Goal: Information Seeking & Learning: Learn about a topic

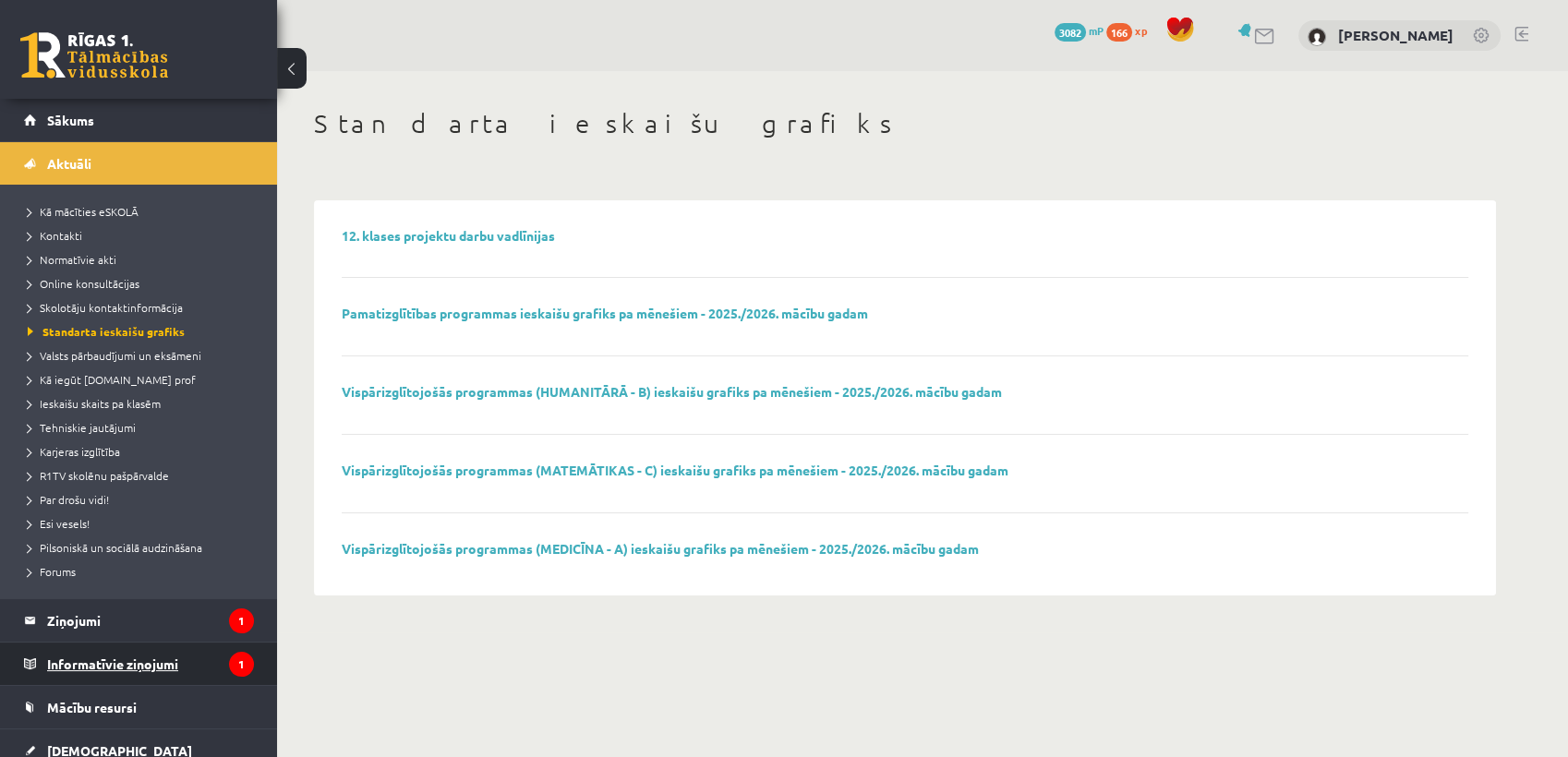
click at [209, 655] on legend "Informatīvie ziņojumi 1" at bounding box center [151, 663] width 207 height 43
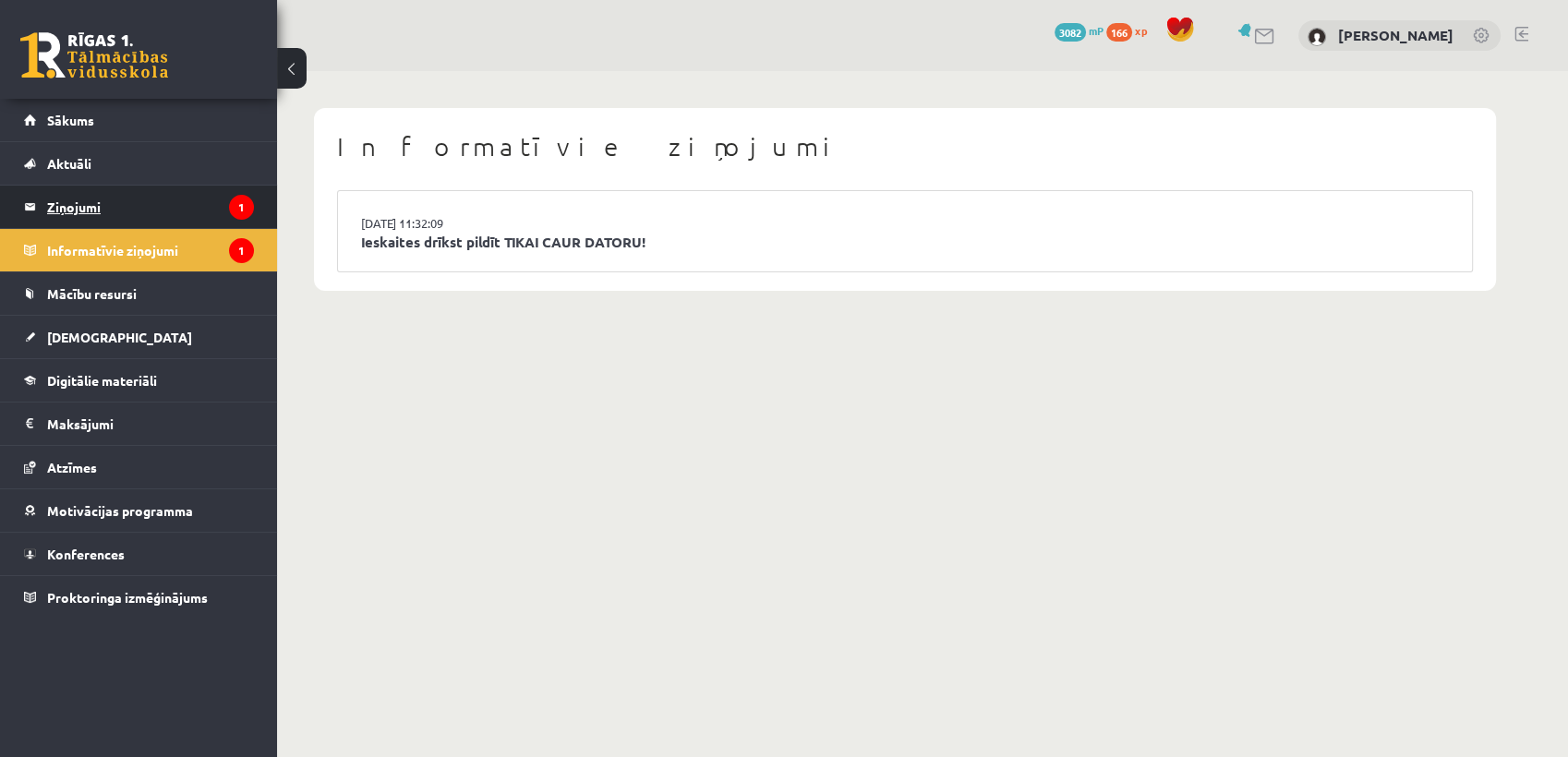
click at [241, 207] on icon "1" at bounding box center [241, 207] width 25 height 25
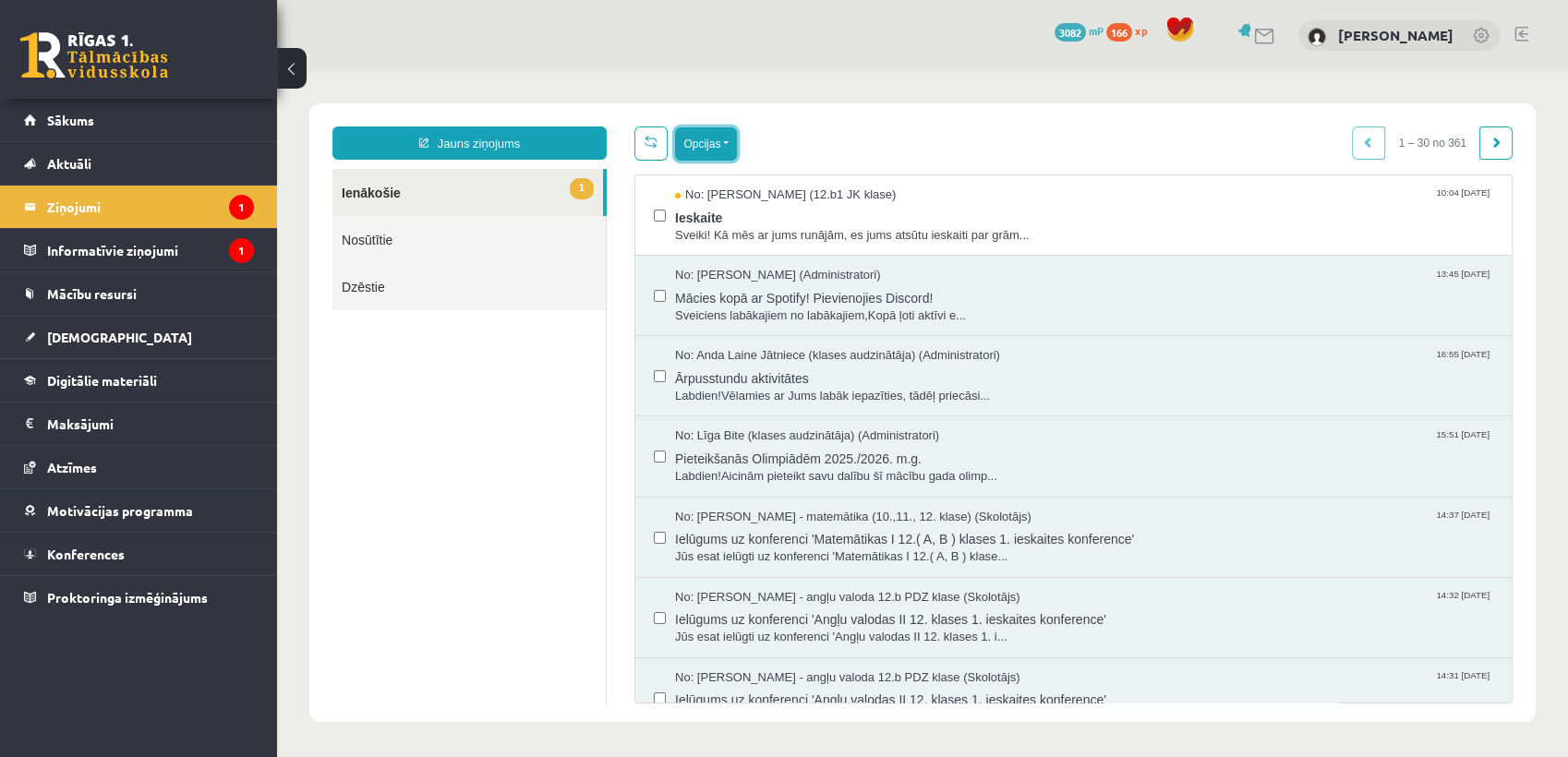
click at [729, 147] on button "Opcijas" at bounding box center [705, 144] width 62 height 33
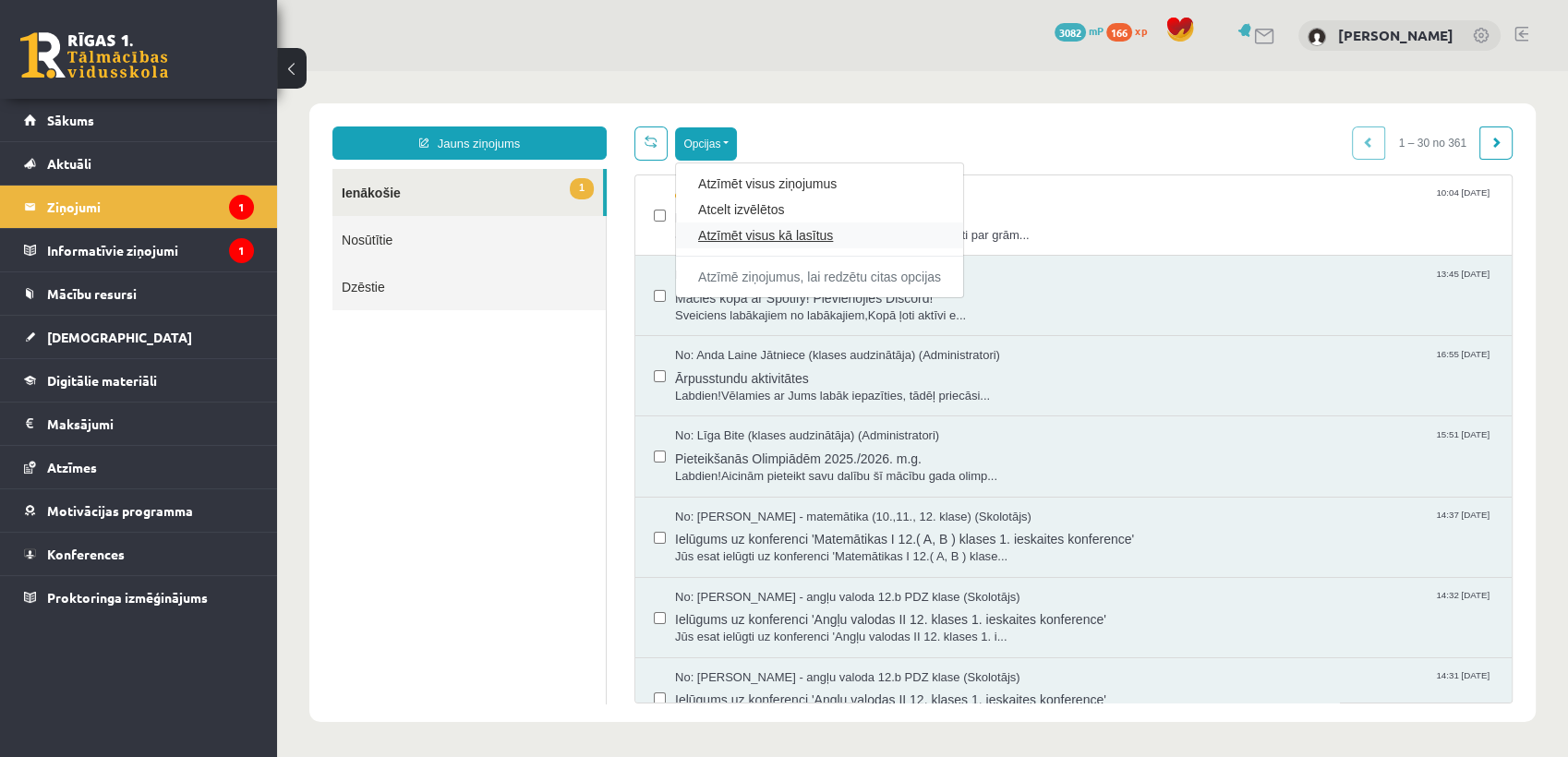
click at [743, 228] on link "Atzīmēt visus kā lasītus" at bounding box center [819, 236] width 243 height 19
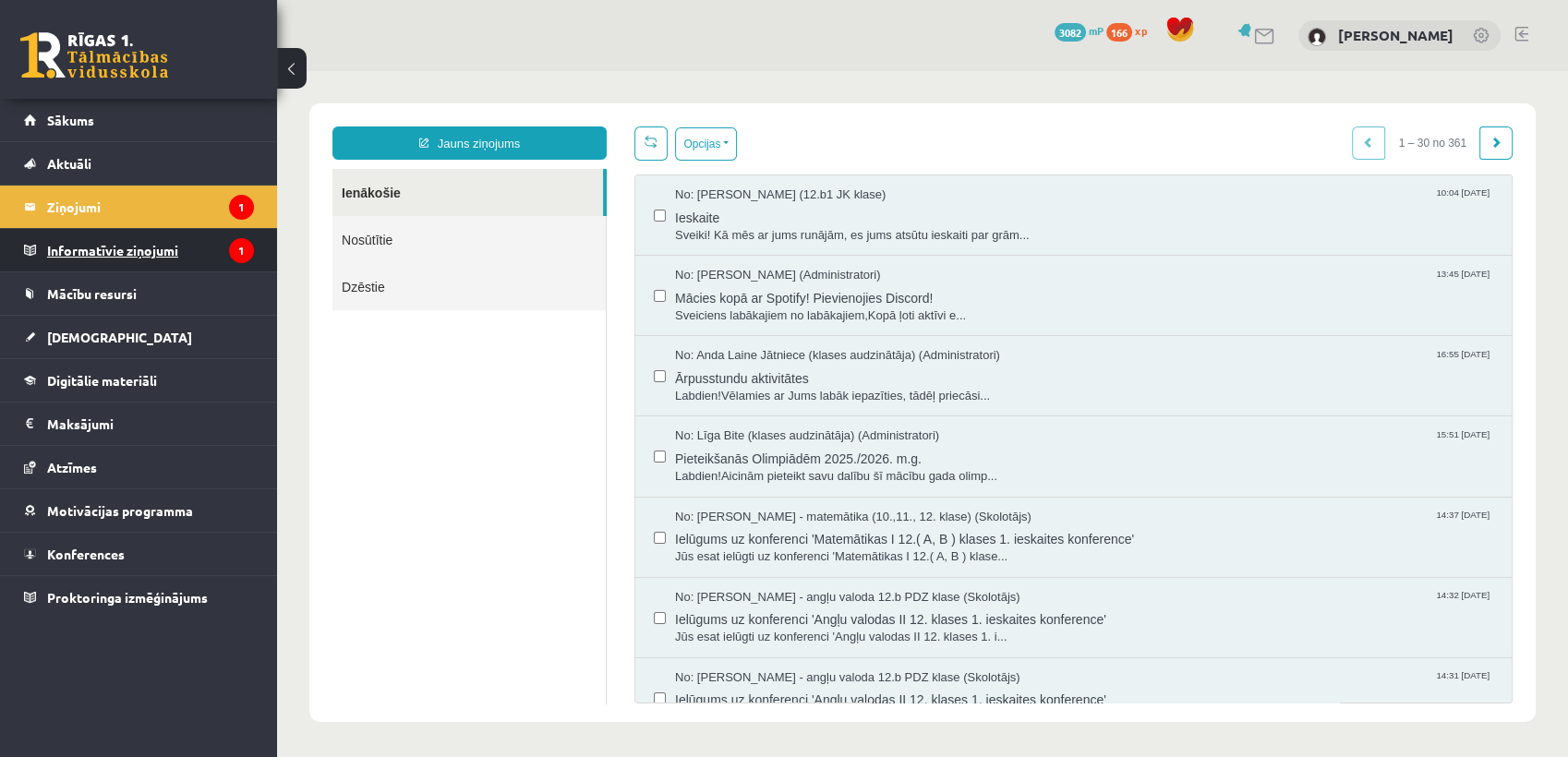
click at [194, 249] on legend "Informatīvie ziņojumi 1" at bounding box center [151, 250] width 207 height 43
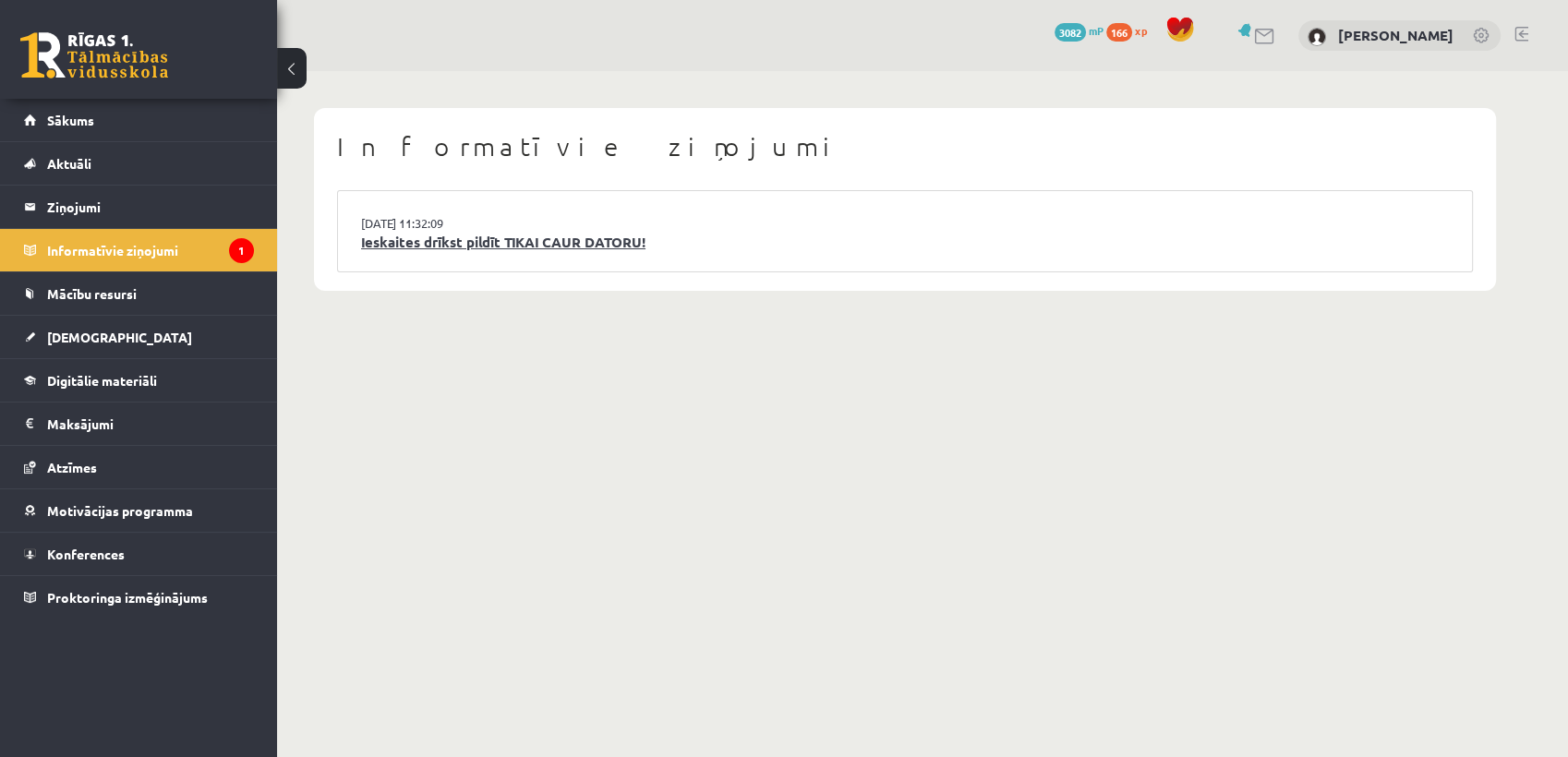
click at [429, 235] on link "Ieskaites drīkst pildīt TIKAI CAUR DATORU!" at bounding box center [904, 242] width 1088 height 21
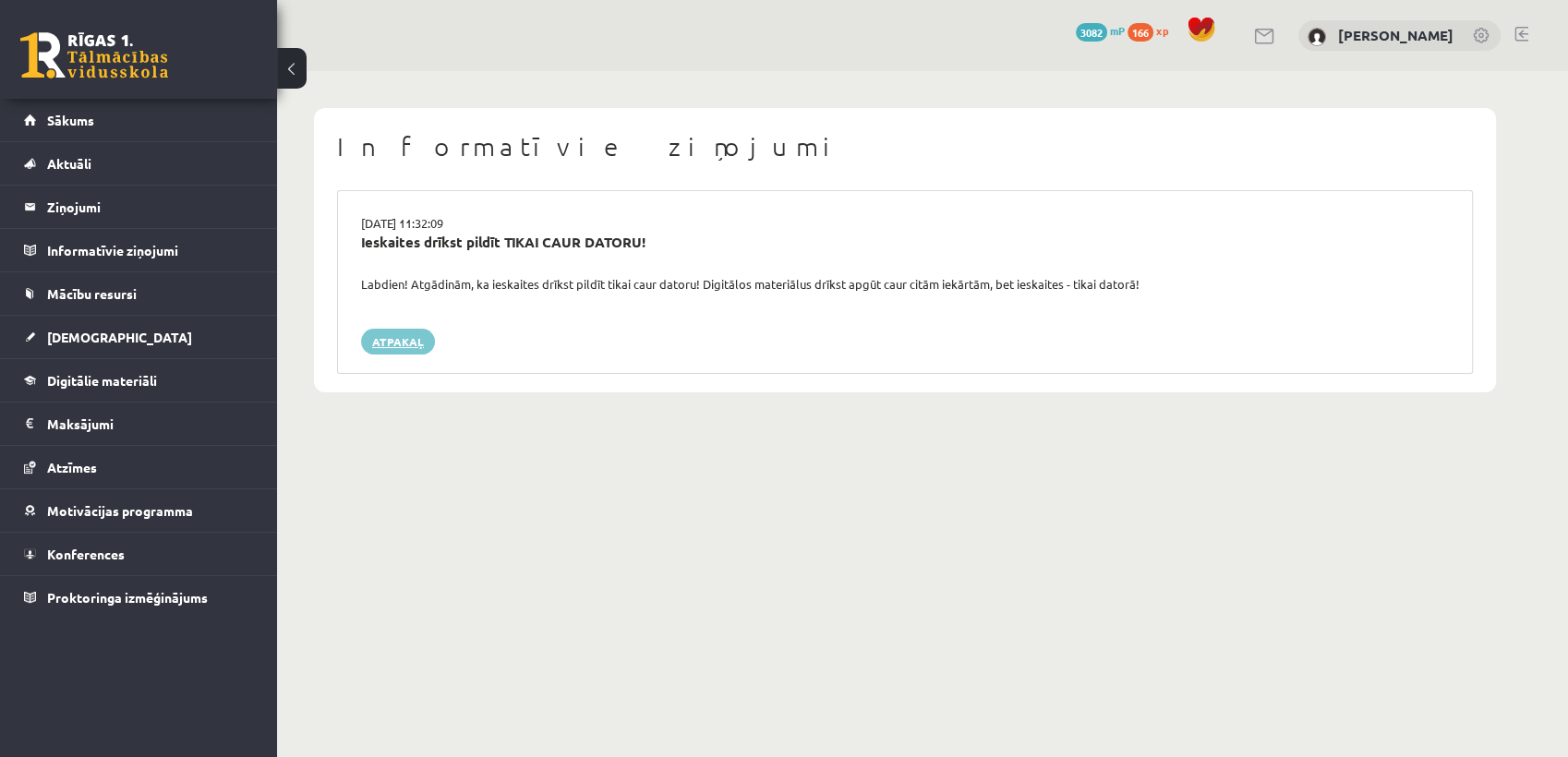
click at [401, 332] on link "Atpakaļ" at bounding box center [398, 341] width 74 height 26
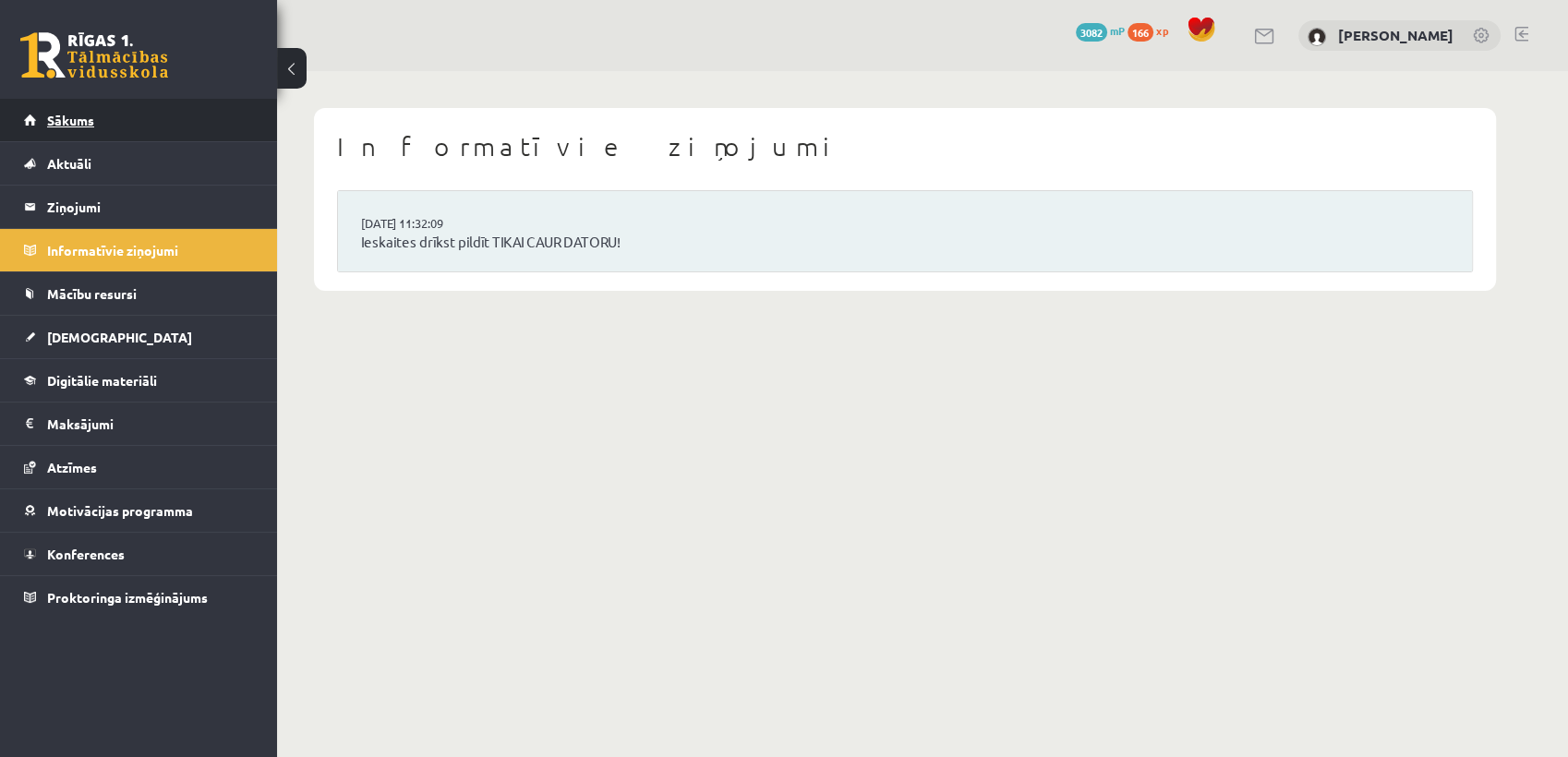
click at [149, 128] on link "Sākums" at bounding box center [138, 119] width 230 height 43
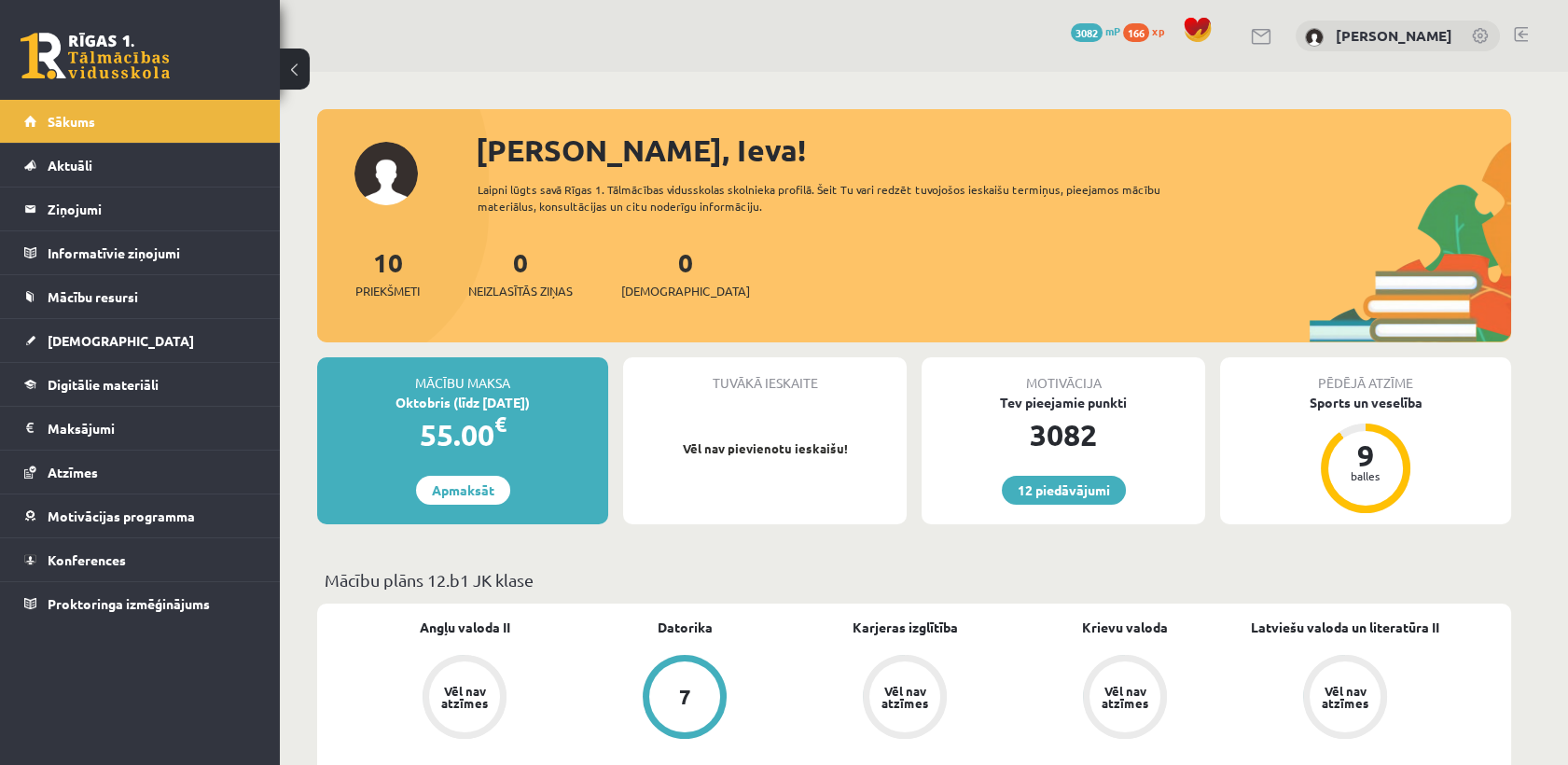
click at [1166, 21] on div "166 xp" at bounding box center [1148, 31] width 51 height 20
click at [1149, 33] on span "166" at bounding box center [1136, 33] width 26 height 19
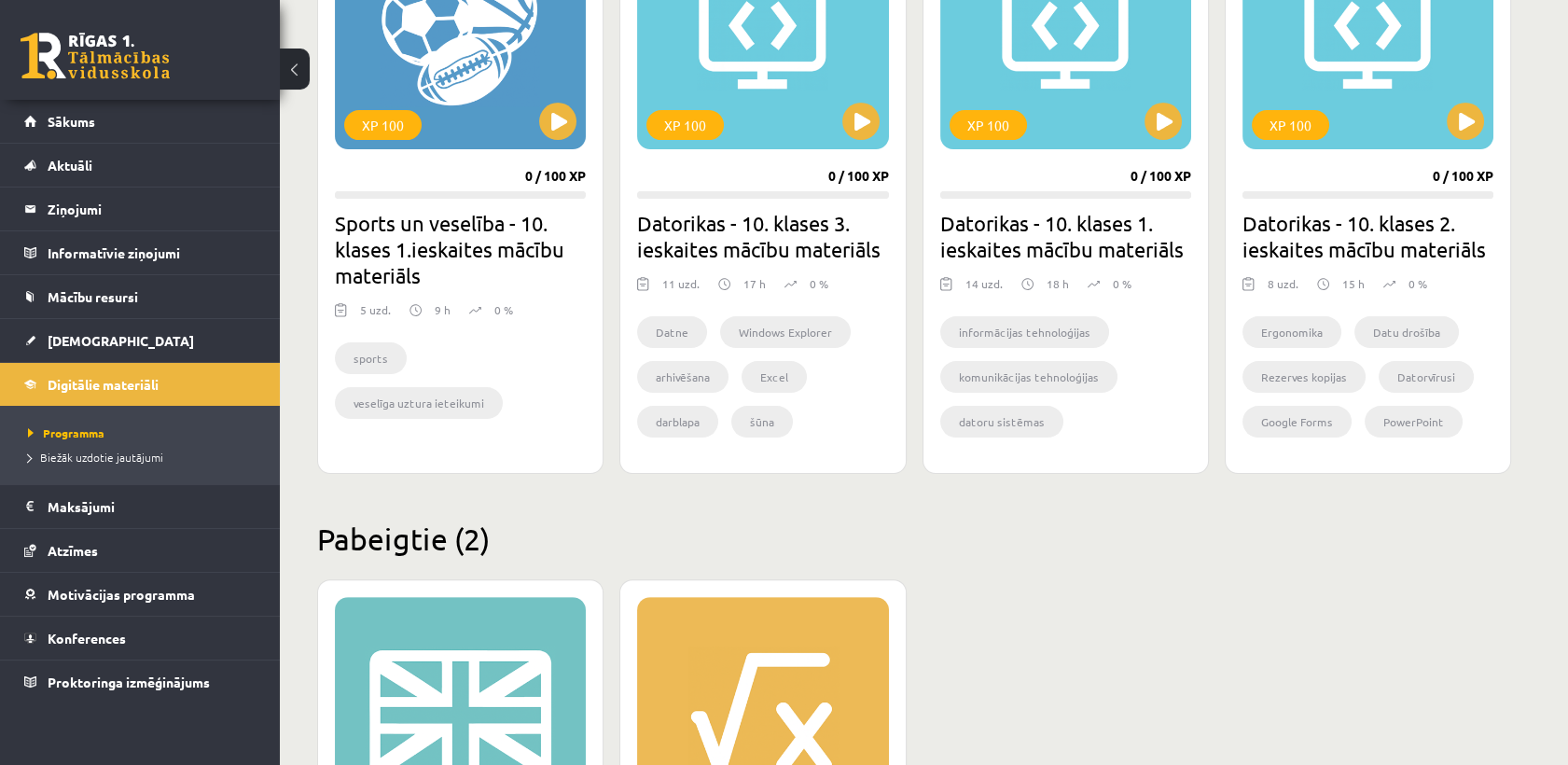
scroll to position [1677, 0]
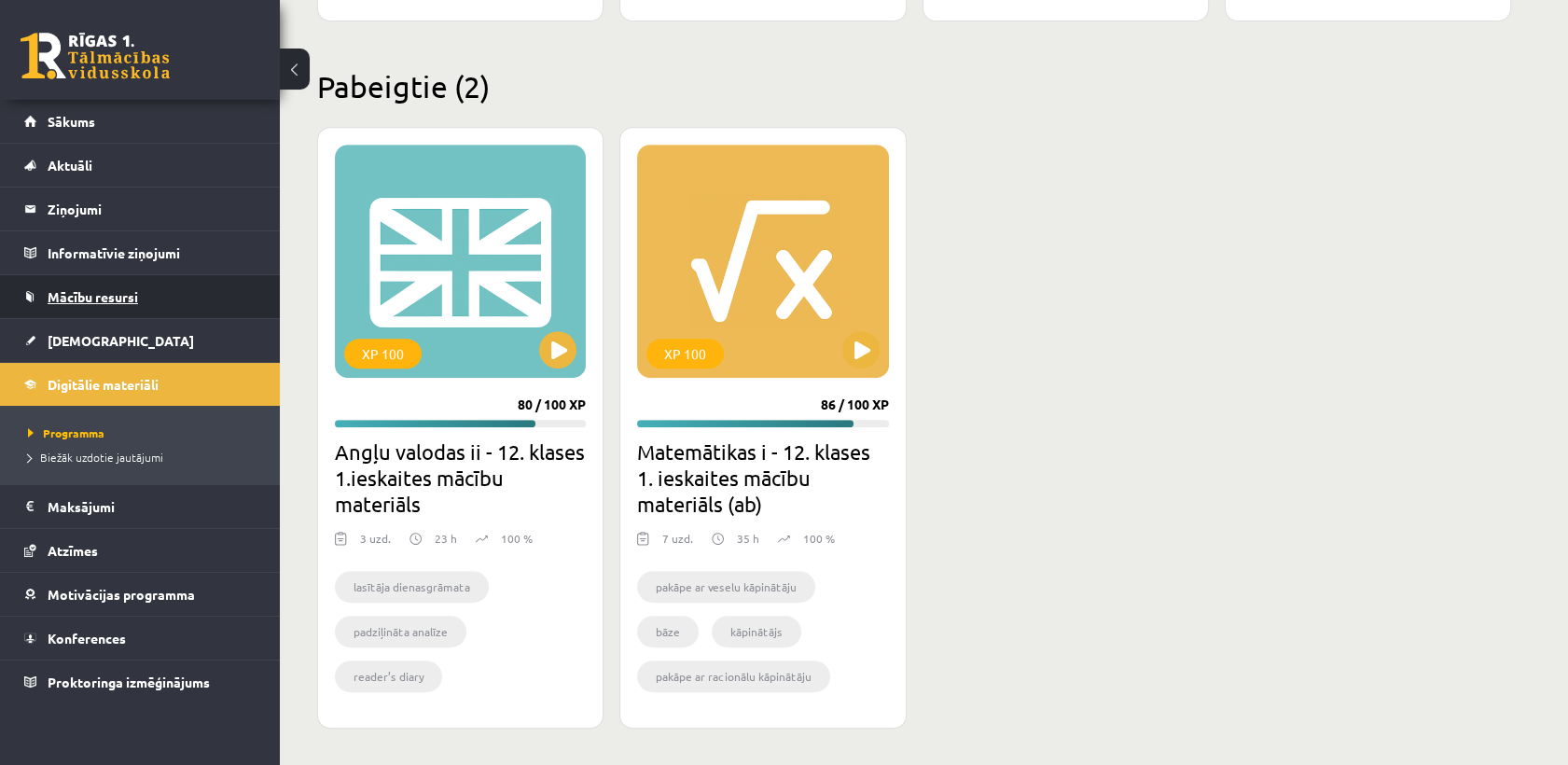
click at [156, 300] on link "Mācību resursi" at bounding box center [140, 296] width 232 height 43
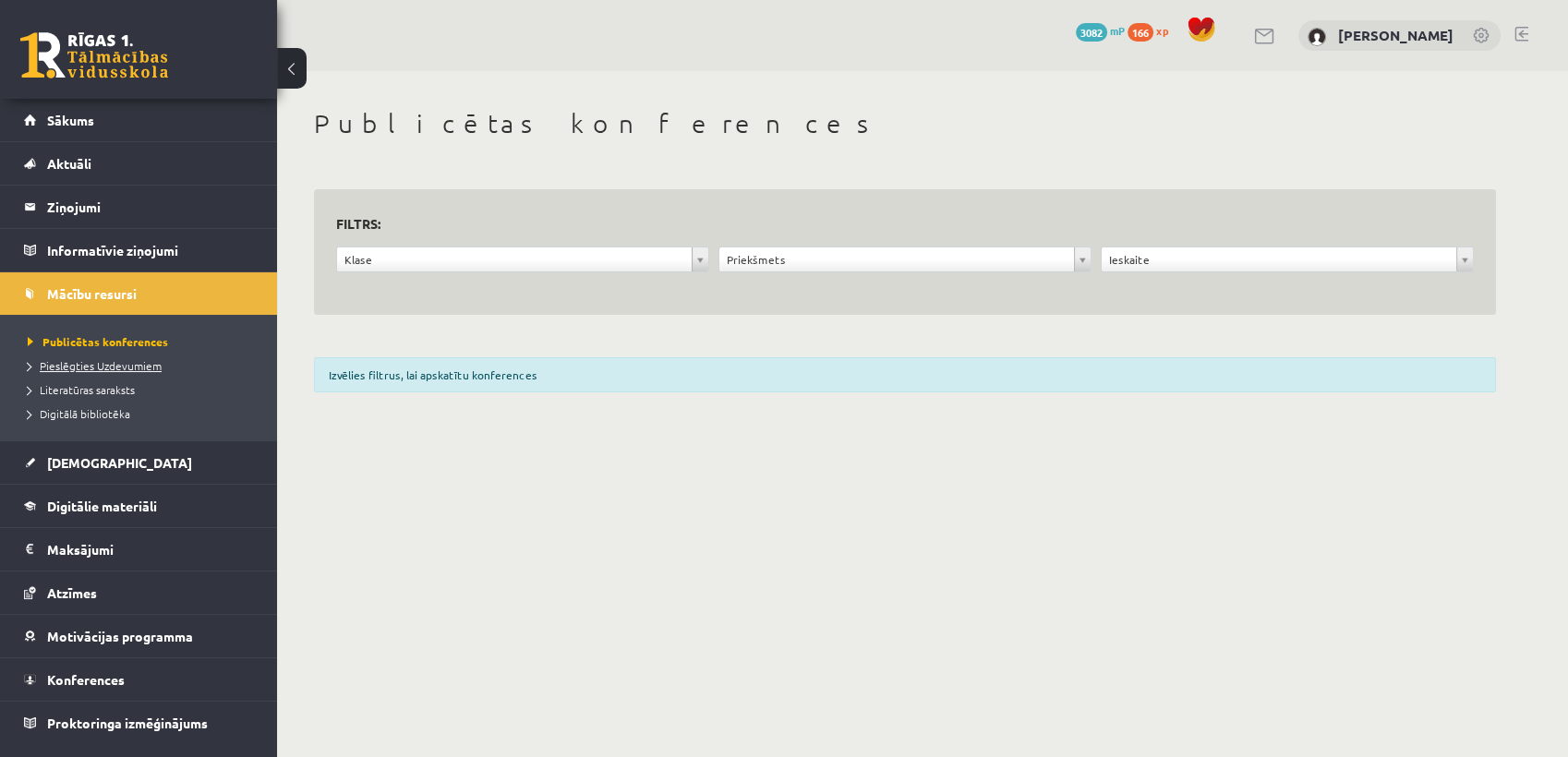
click at [127, 359] on span "Pieslēgties Uzdevumiem" at bounding box center [94, 366] width 134 height 15
